Goal: Task Accomplishment & Management: Manage account settings

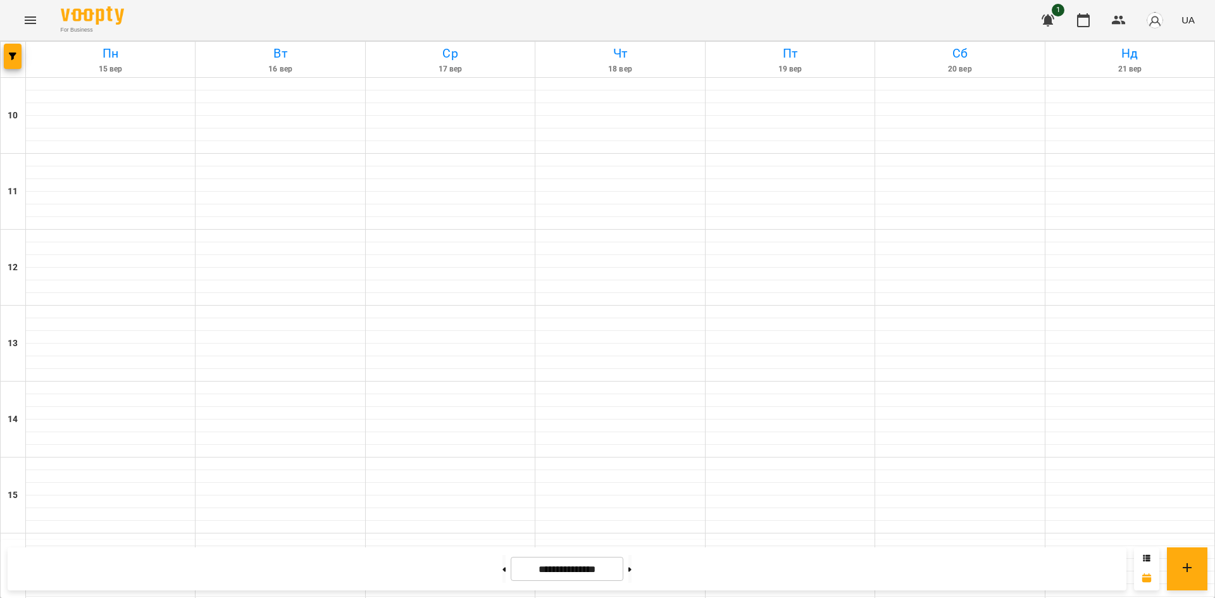
scroll to position [524, 0]
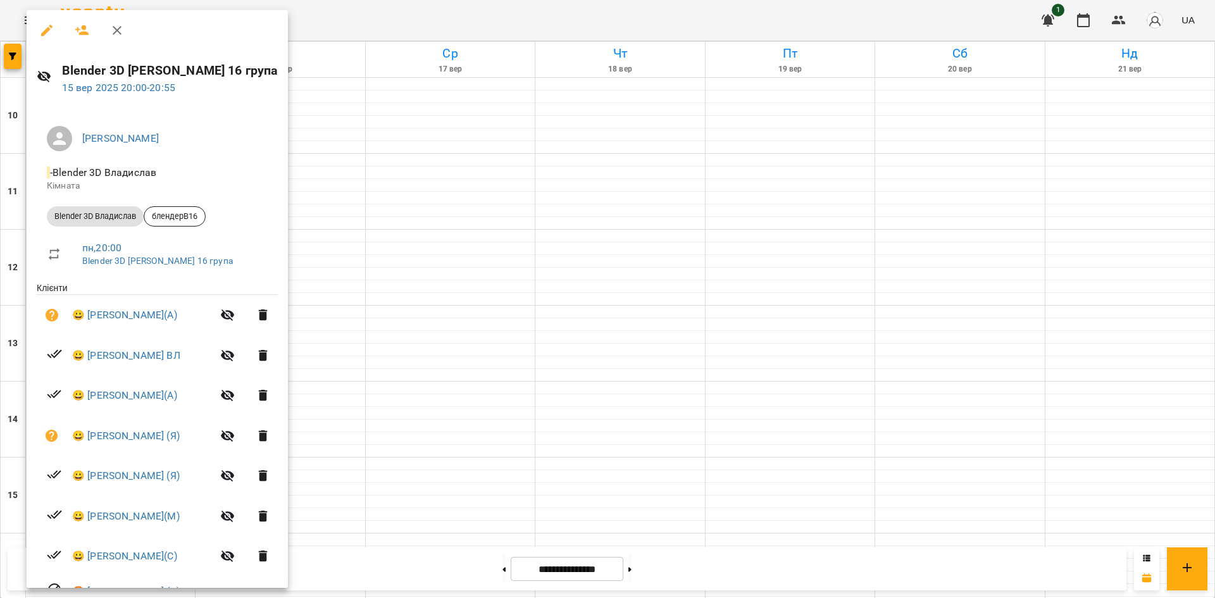
click at [452, 490] on div at bounding box center [607, 299] width 1215 height 598
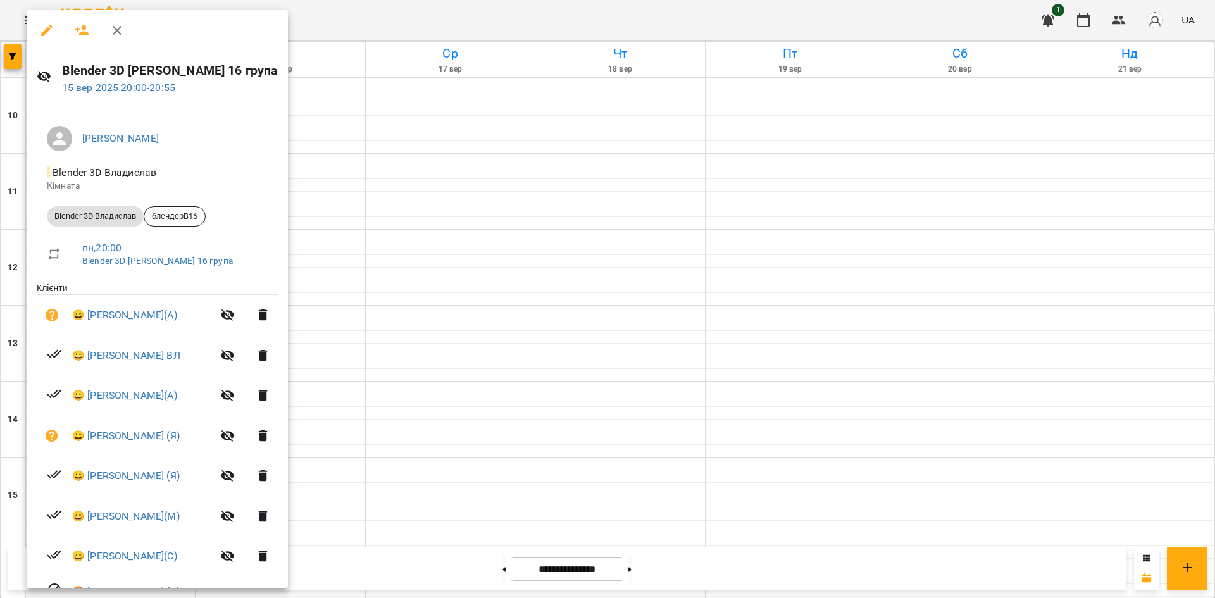
click at [447, 482] on div at bounding box center [607, 299] width 1215 height 598
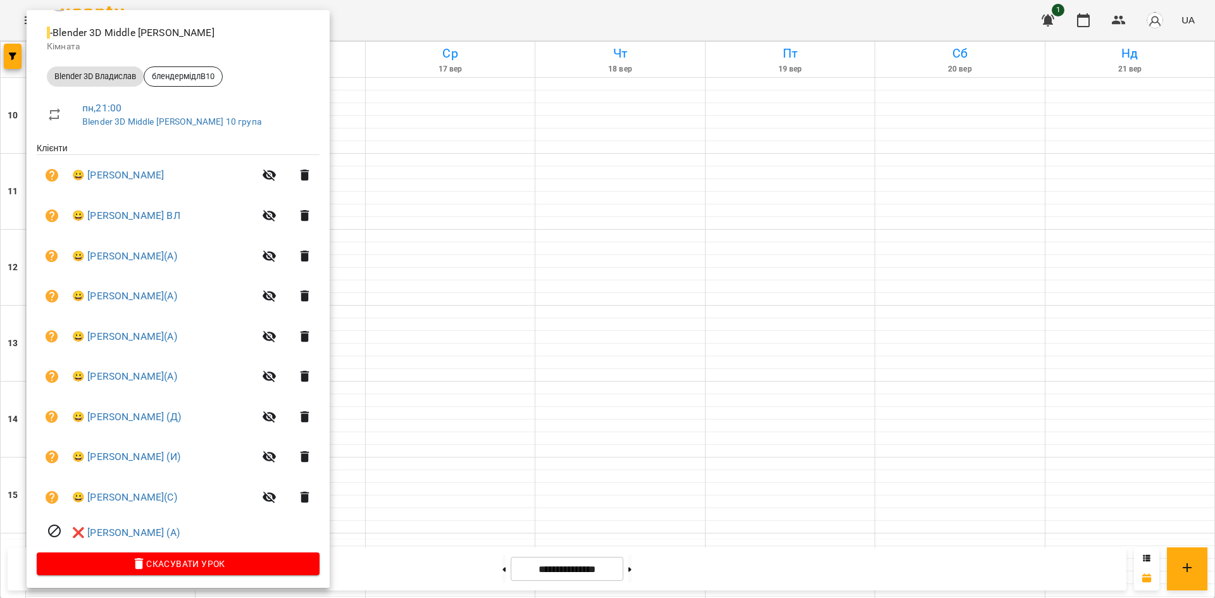
scroll to position [144, 0]
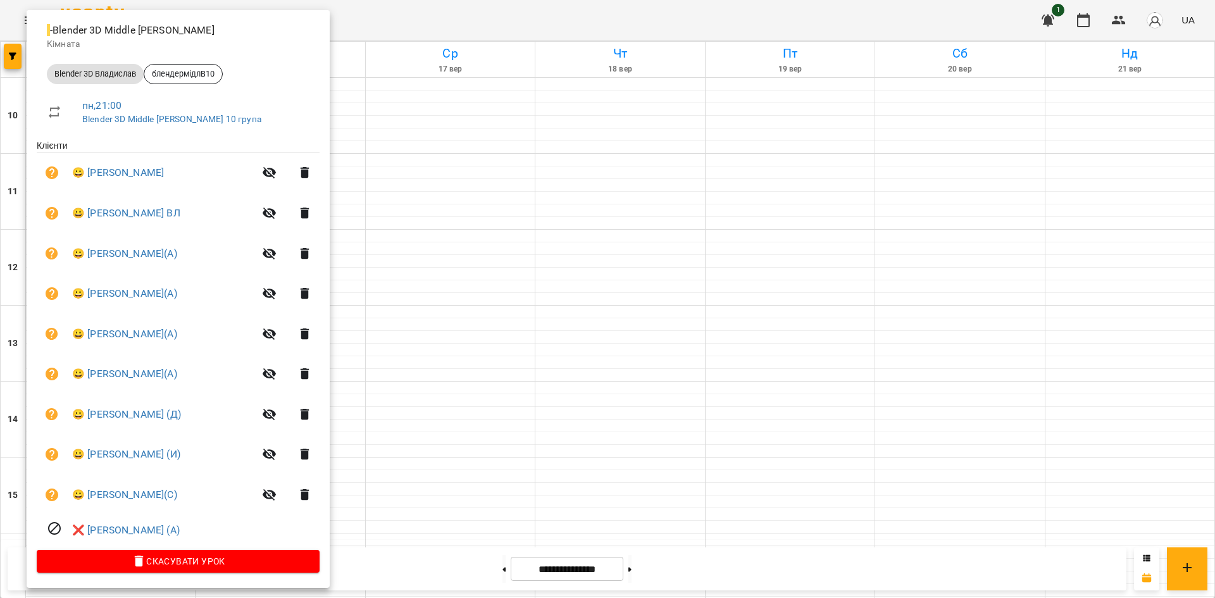
click at [441, 506] on div at bounding box center [607, 299] width 1215 height 598
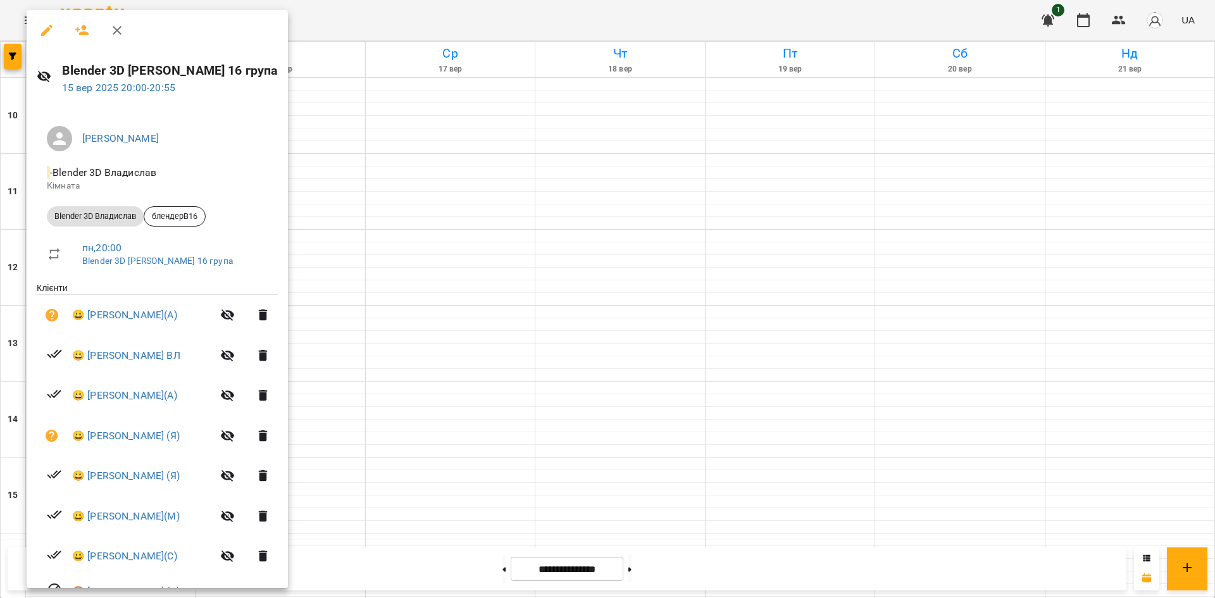
click at [382, 486] on div at bounding box center [607, 299] width 1215 height 598
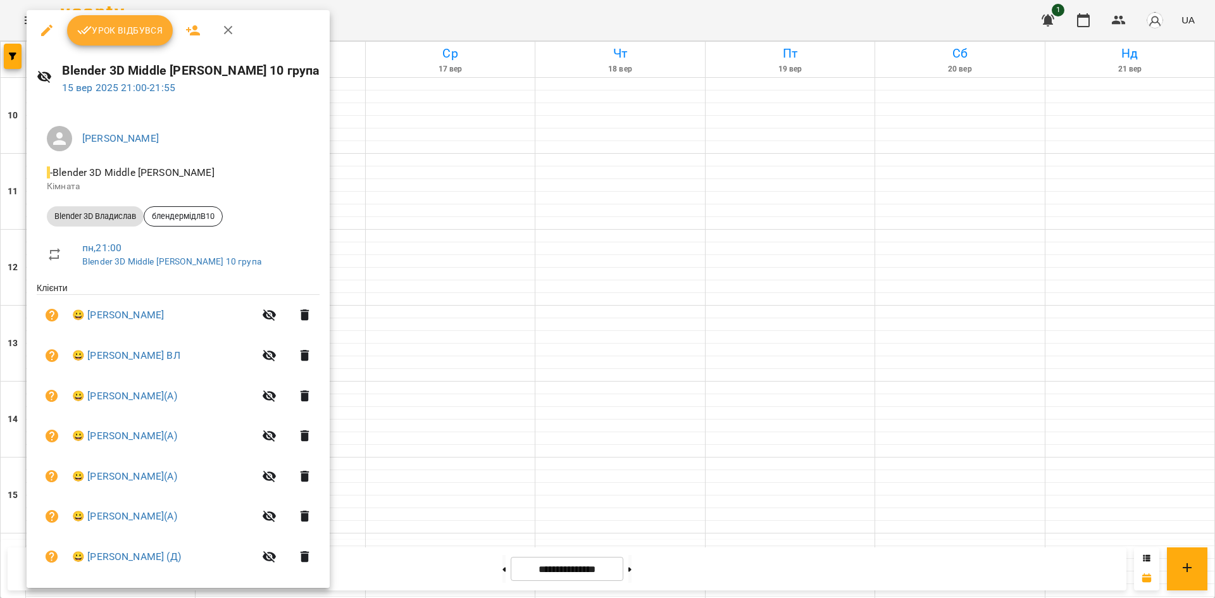
click at [1043, 343] on div at bounding box center [607, 299] width 1215 height 598
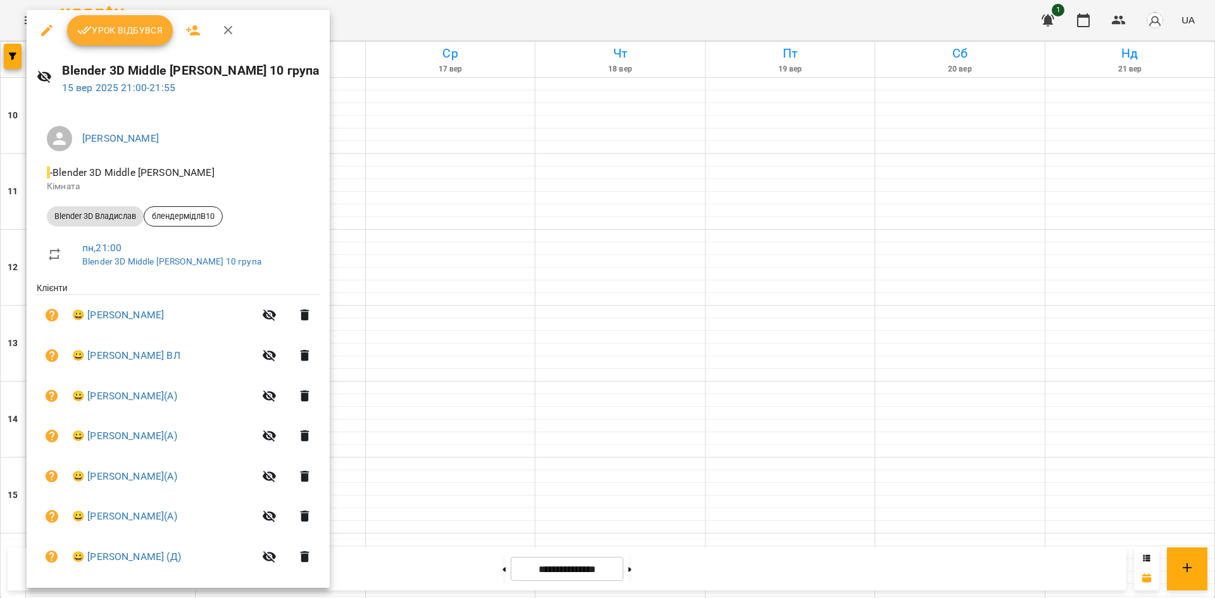
click at [948, 309] on div at bounding box center [607, 299] width 1215 height 598
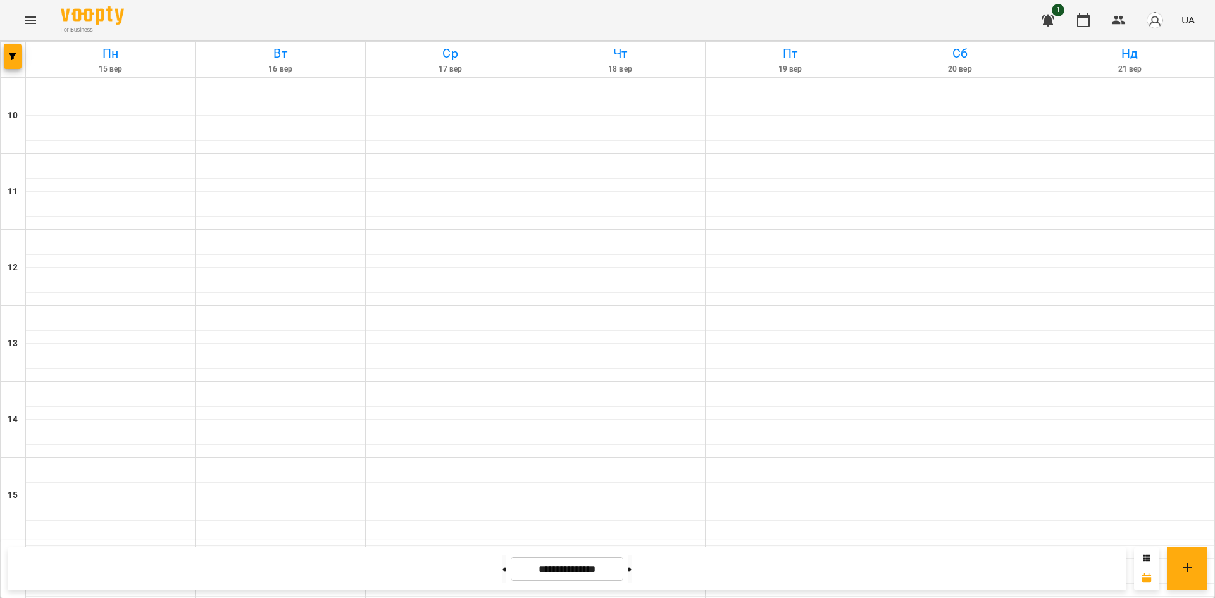
scroll to position [524, 0]
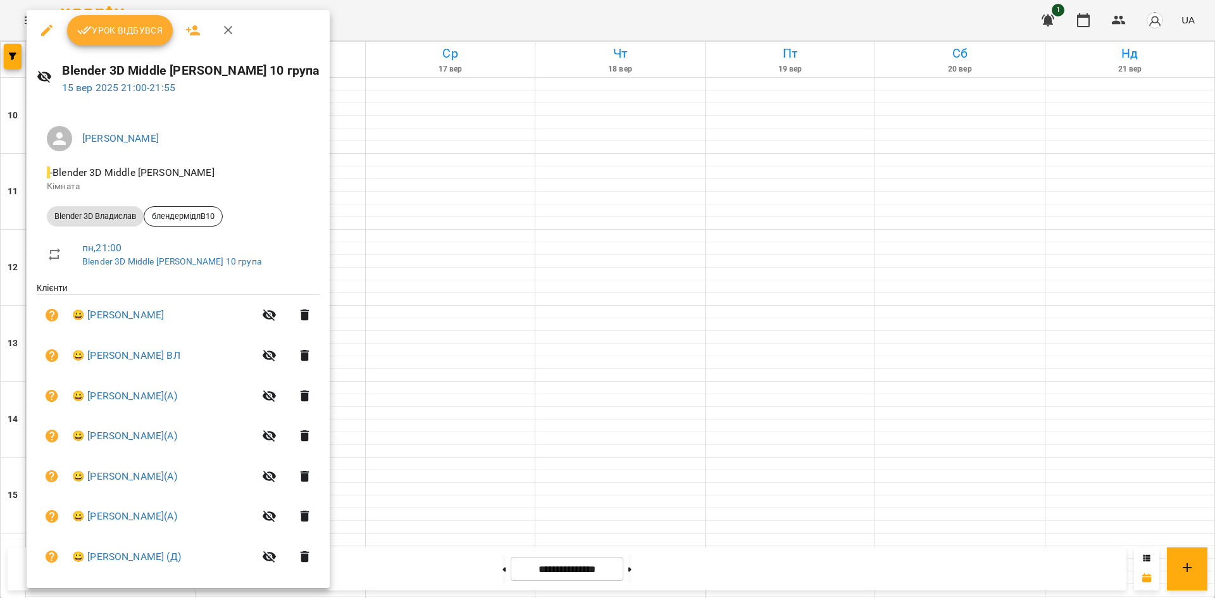
click at [101, 35] on span "Урок відбувся" at bounding box center [120, 30] width 86 height 15
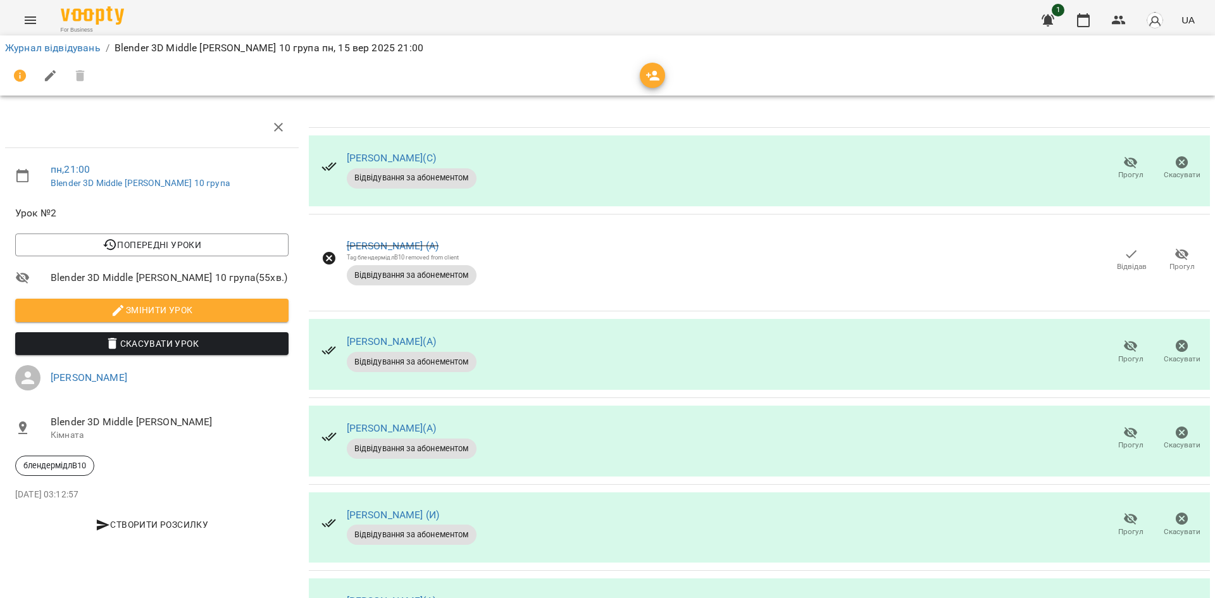
scroll to position [253, 0]
click at [1124, 513] on icon "button" at bounding box center [1131, 519] width 14 height 12
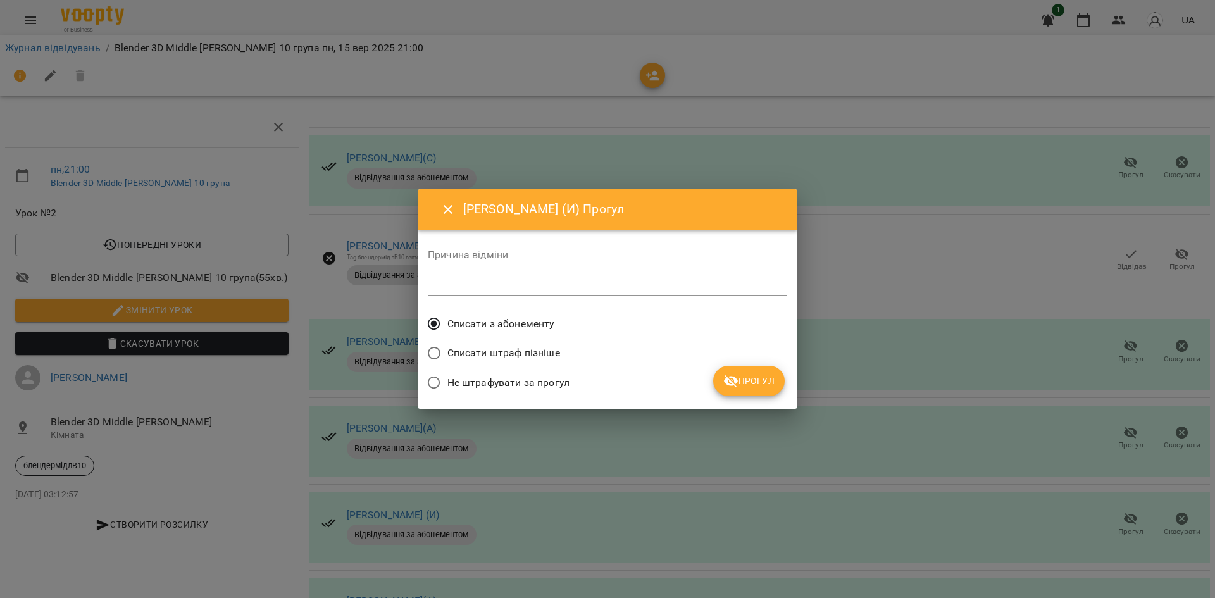
click at [735, 368] on button "Прогул" at bounding box center [748, 381] width 71 height 30
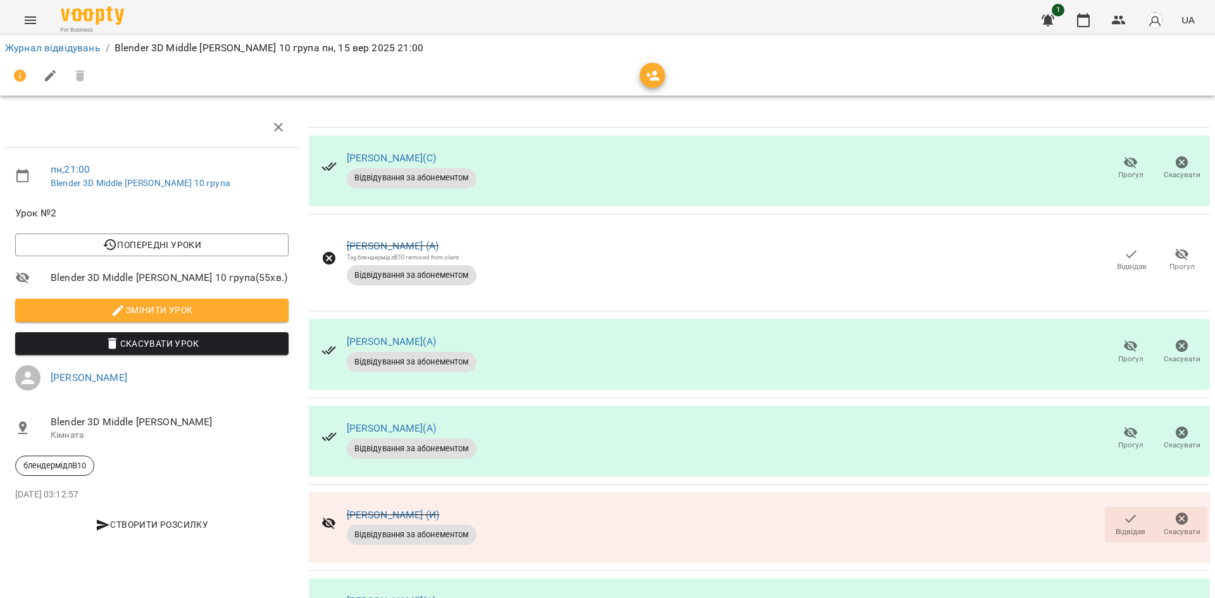
scroll to position [303, 0]
click at [1112, 511] on span "Відвідав" at bounding box center [1130, 523] width 36 height 25
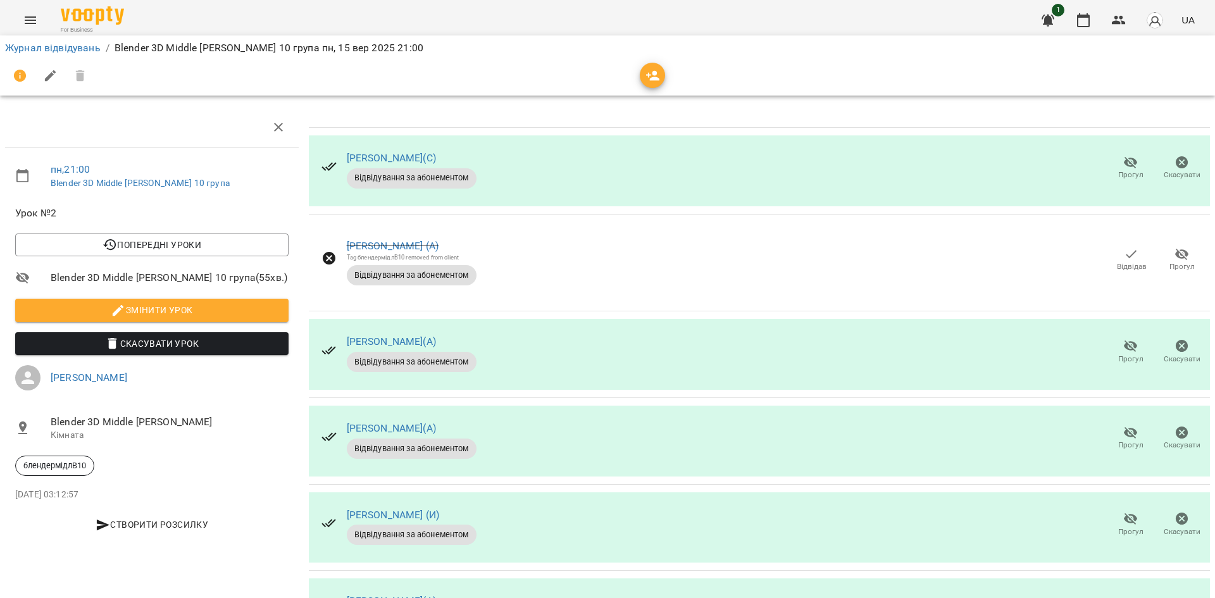
scroll to position [380, 0]
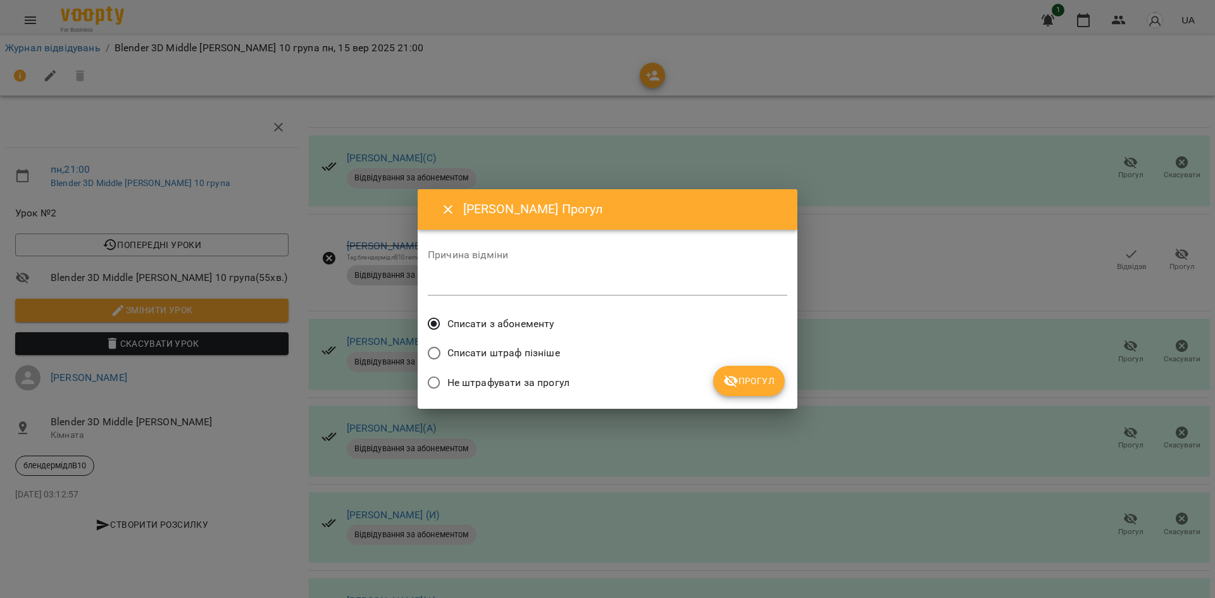
click at [732, 371] on button "Прогул" at bounding box center [748, 381] width 71 height 30
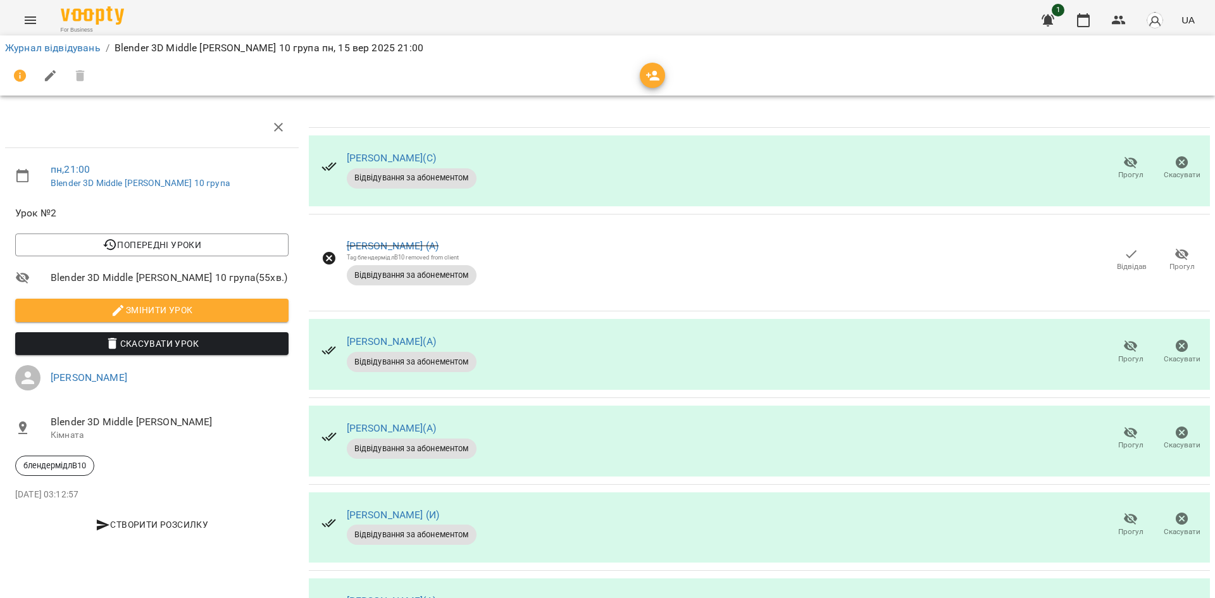
scroll to position [430, 0]
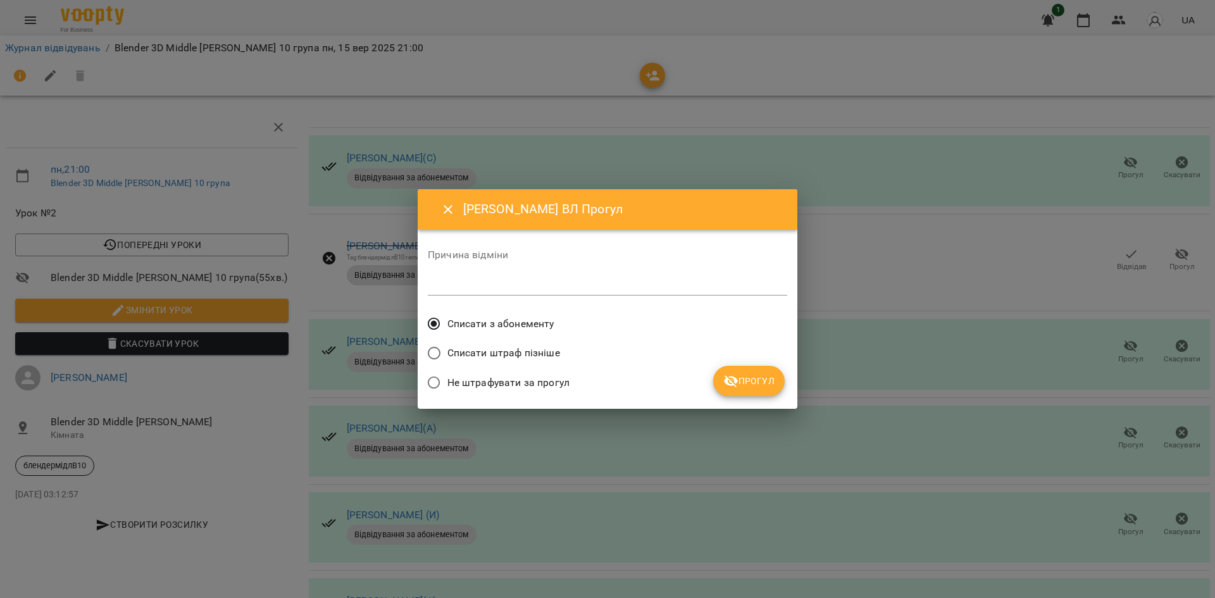
click at [719, 374] on button "Прогул" at bounding box center [748, 381] width 71 height 30
